Goal: Browse casually

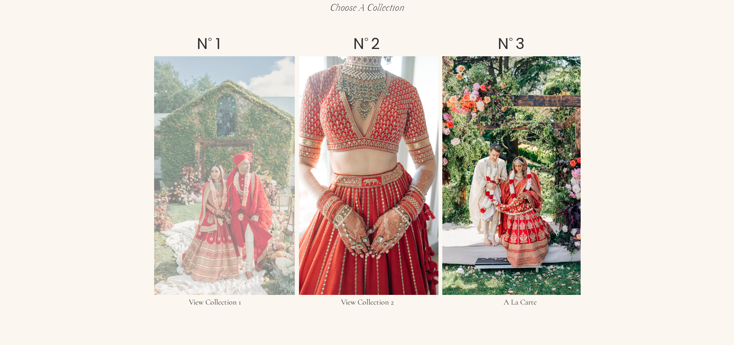
scroll to position [1374, 0]
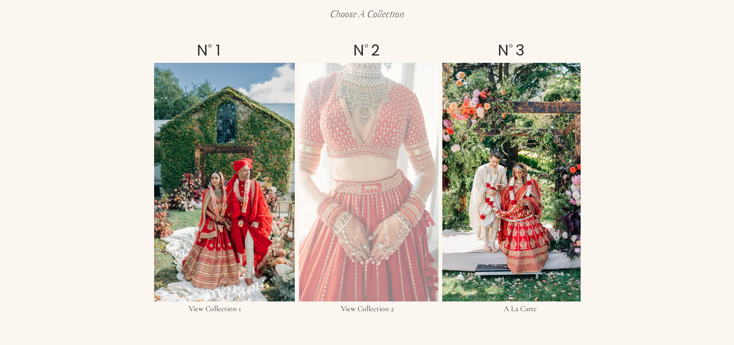
click at [371, 108] on div at bounding box center [368, 182] width 139 height 238
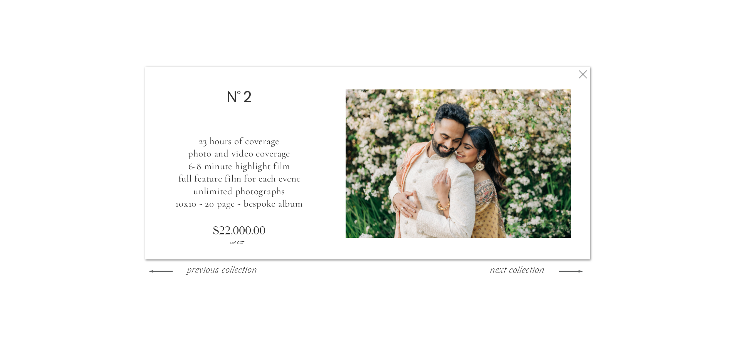
click at [183, 266] on h3 "previous collection" at bounding box center [221, 271] width 83 height 12
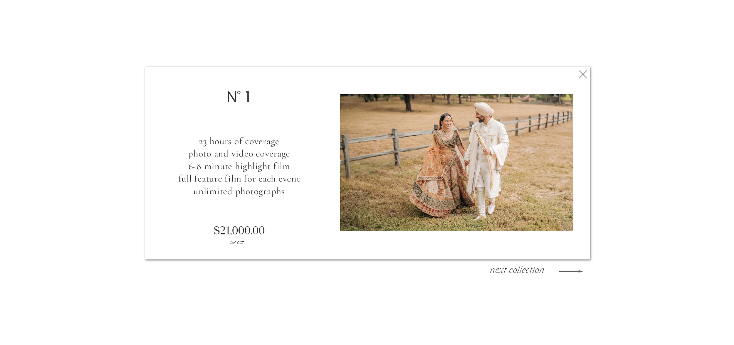
click at [583, 76] on icon at bounding box center [583, 74] width 14 height 15
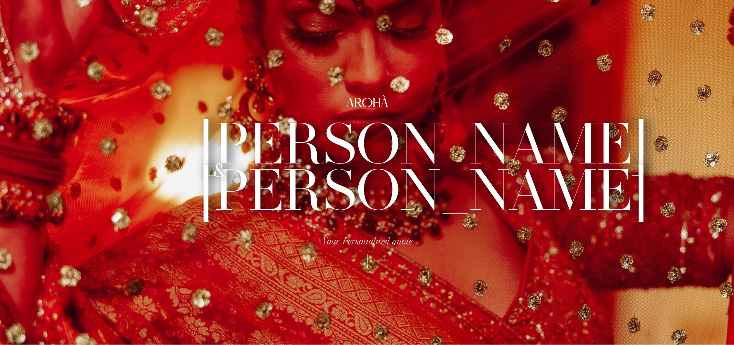
scroll to position [0, 0]
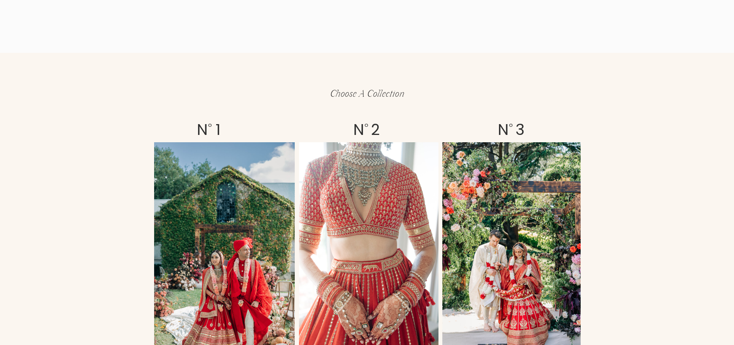
scroll to position [1353, 0]
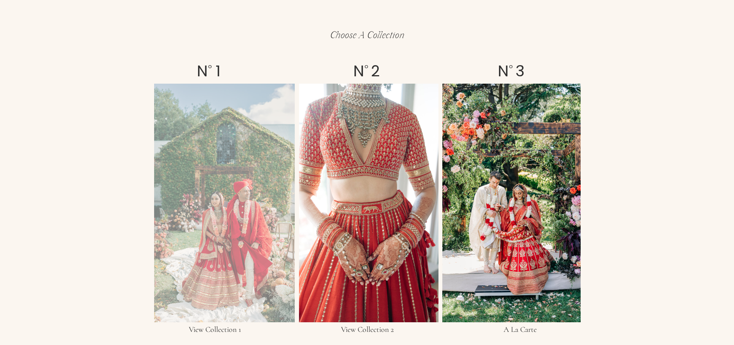
click at [188, 223] on div at bounding box center [224, 203] width 141 height 238
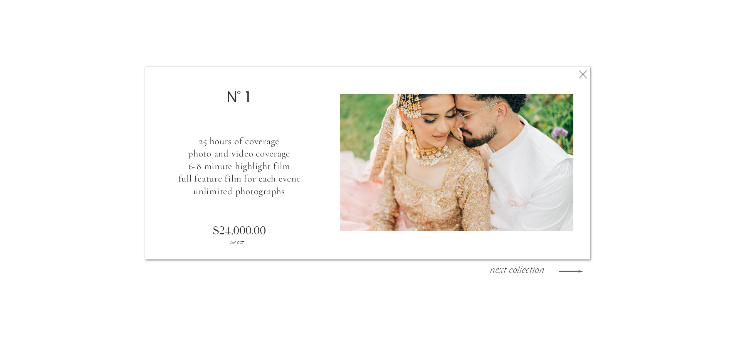
click at [517, 274] on h3 "next collection" at bounding box center [516, 271] width 69 height 12
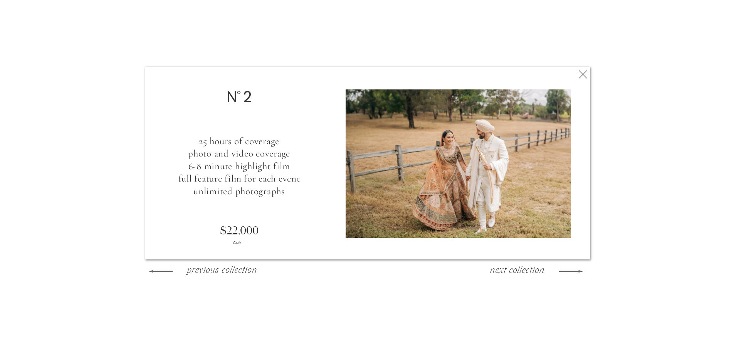
click at [517, 274] on h3 "next collection" at bounding box center [516, 271] width 69 height 12
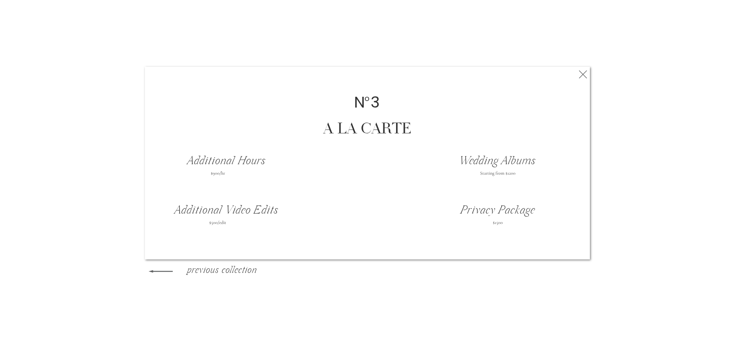
click at [517, 274] on div at bounding box center [511, 203] width 138 height 238
click at [585, 75] on icon at bounding box center [583, 74] width 14 height 15
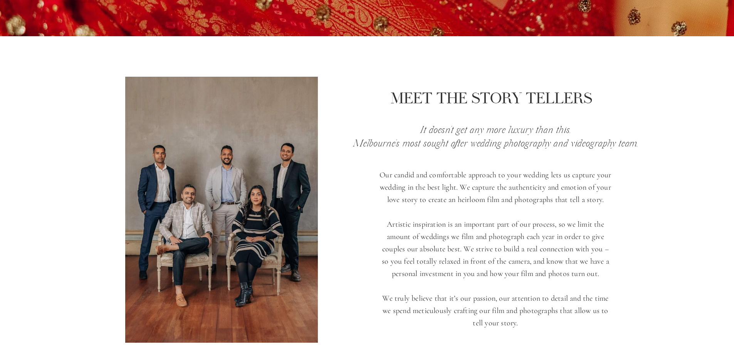
scroll to position [0, 0]
